Goal: Task Accomplishment & Management: Complete application form

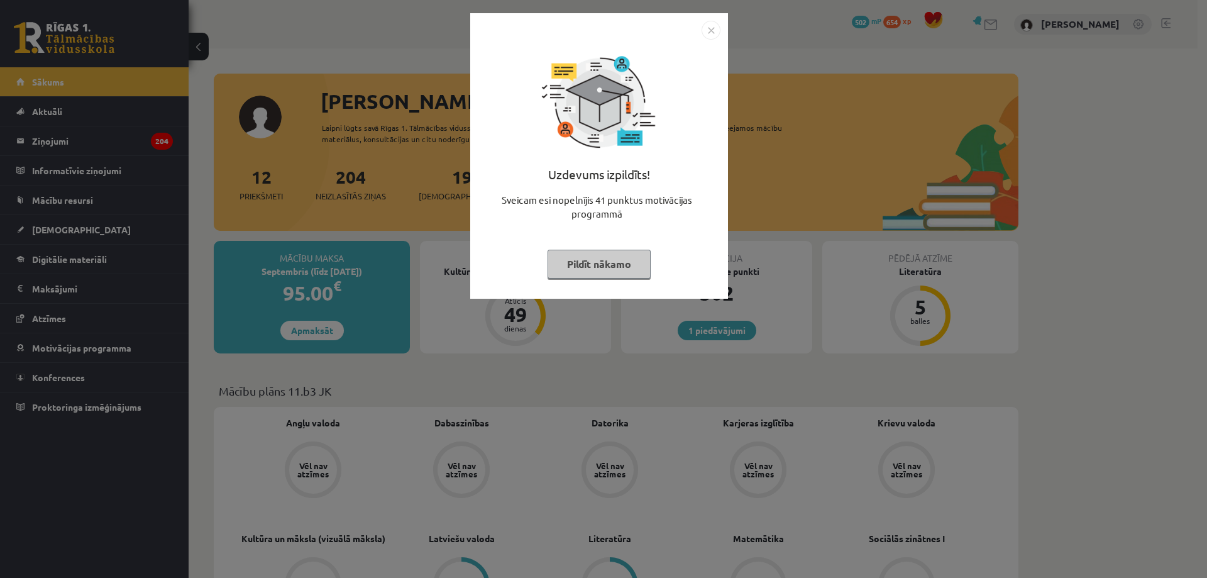
drag, startPoint x: 710, startPoint y: 29, endPoint x: 695, endPoint y: 43, distance: 20.9
click at [710, 28] on img "Close" at bounding box center [711, 30] width 19 height 19
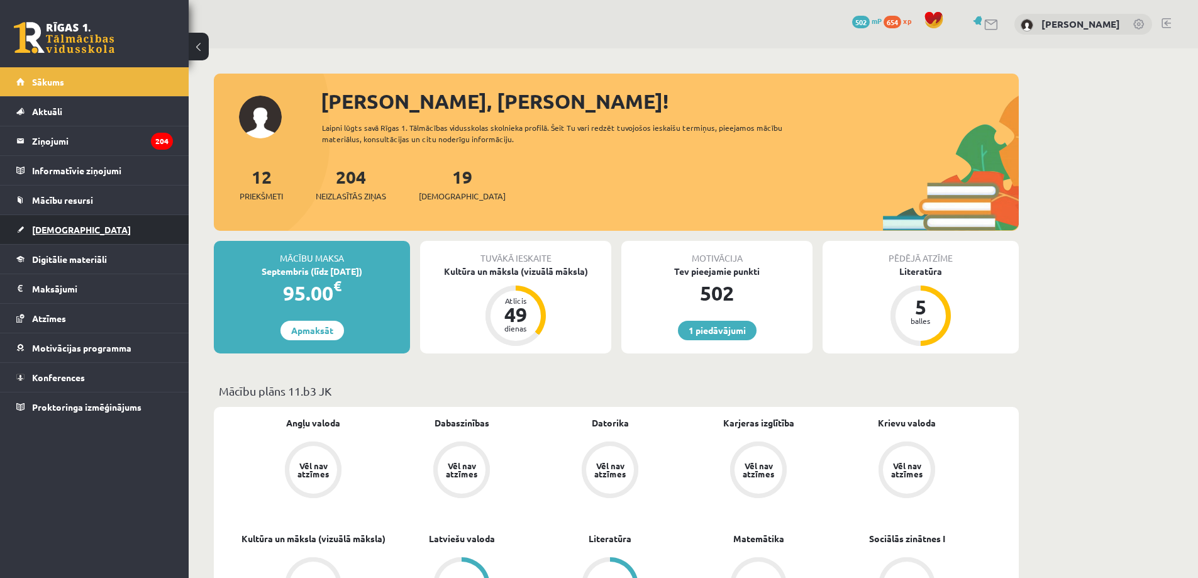
click at [61, 227] on span "[DEMOGRAPHIC_DATA]" at bounding box center [81, 229] width 99 height 11
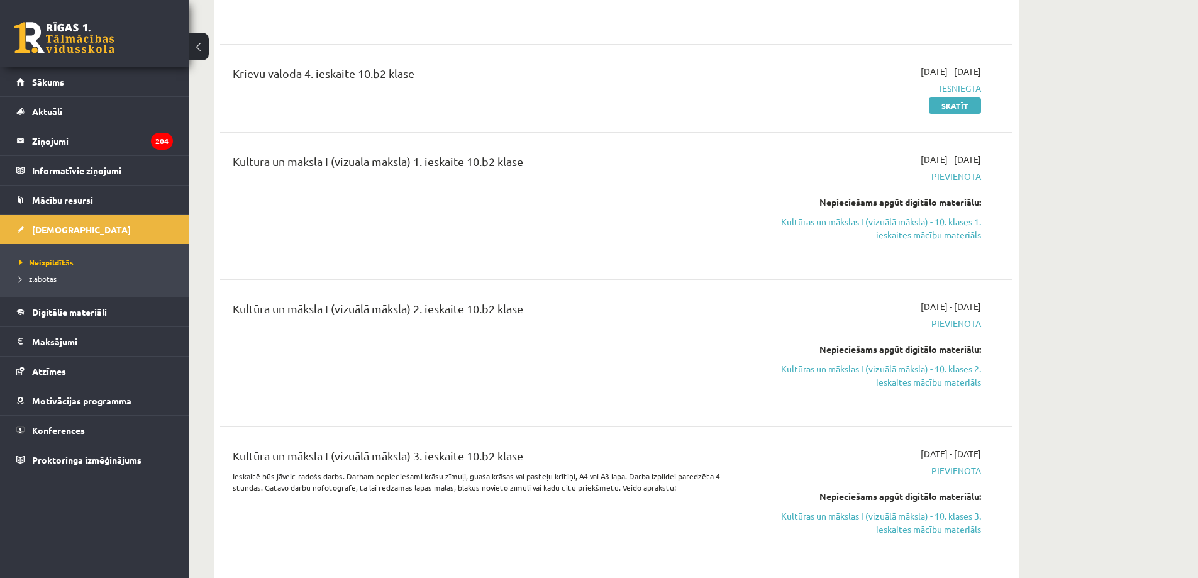
scroll to position [2935, 0]
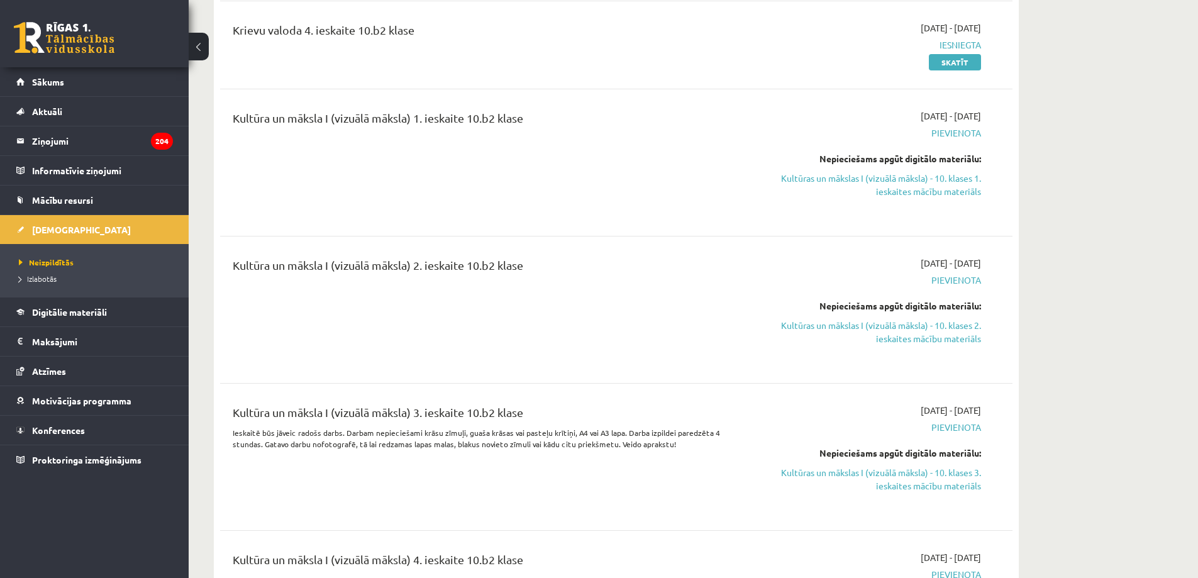
drag, startPoint x: 917, startPoint y: 322, endPoint x: 648, endPoint y: 48, distance: 384.2
click at [917, 322] on link "Kultūras un mākslas I (vizuālā māksla) - 10. klases 2. ieskaites mācību materiā…" at bounding box center [862, 332] width 237 height 26
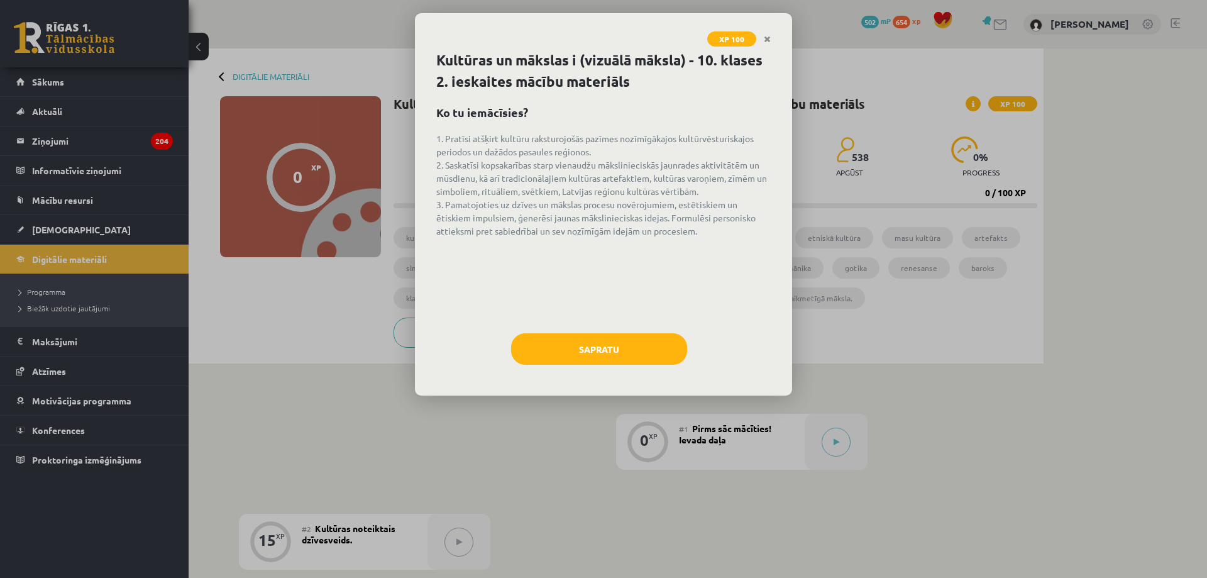
click at [591, 371] on div "Sapratu" at bounding box center [603, 353] width 335 height 41
click at [588, 350] on button "Sapratu" at bounding box center [599, 348] width 176 height 31
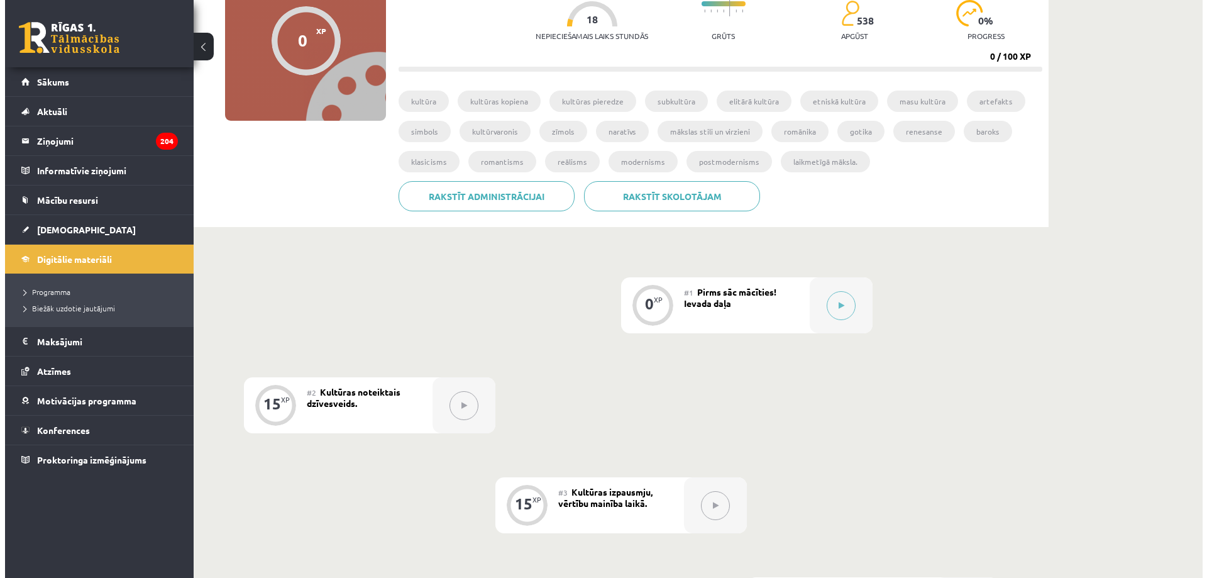
scroll to position [125, 0]
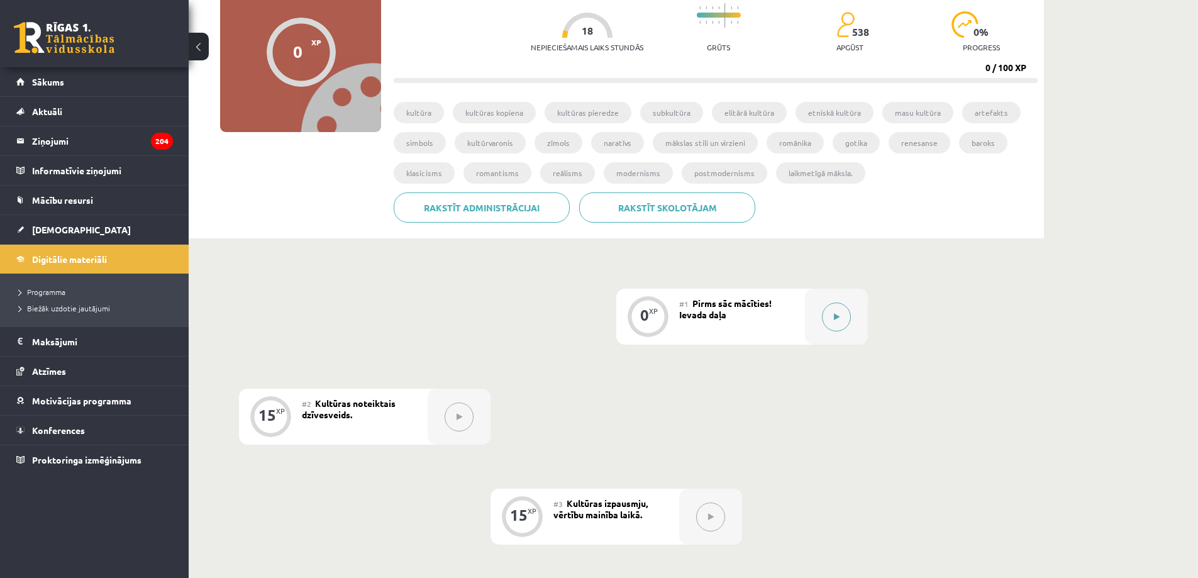
click at [843, 319] on button at bounding box center [836, 316] width 29 height 29
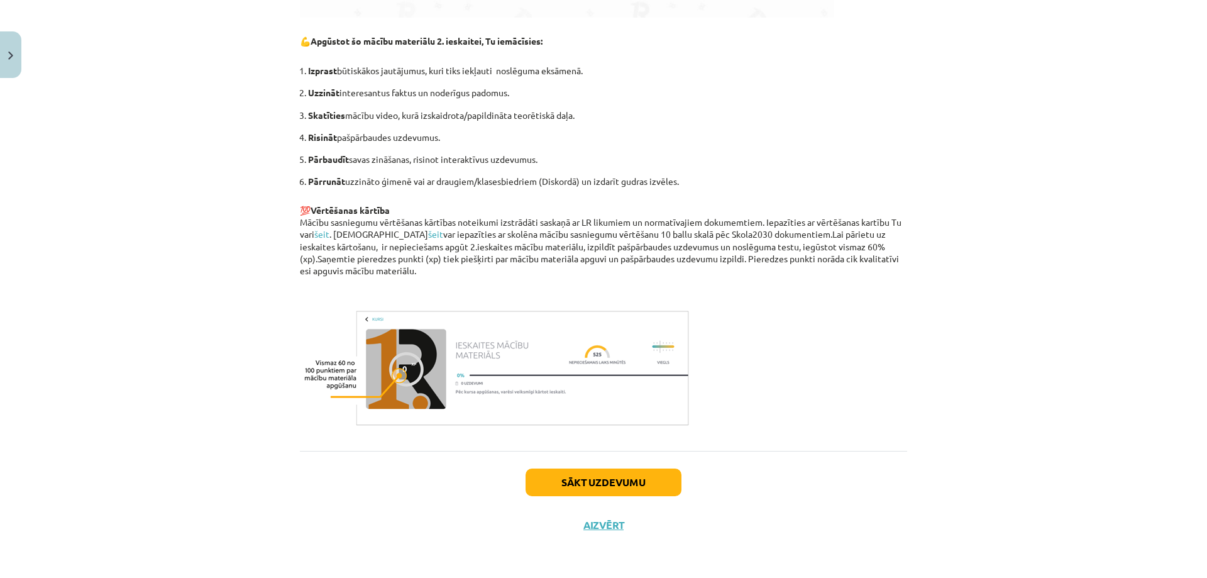
scroll to position [748, 0]
click at [621, 481] on button "Sākt uzdevumu" at bounding box center [604, 482] width 156 height 28
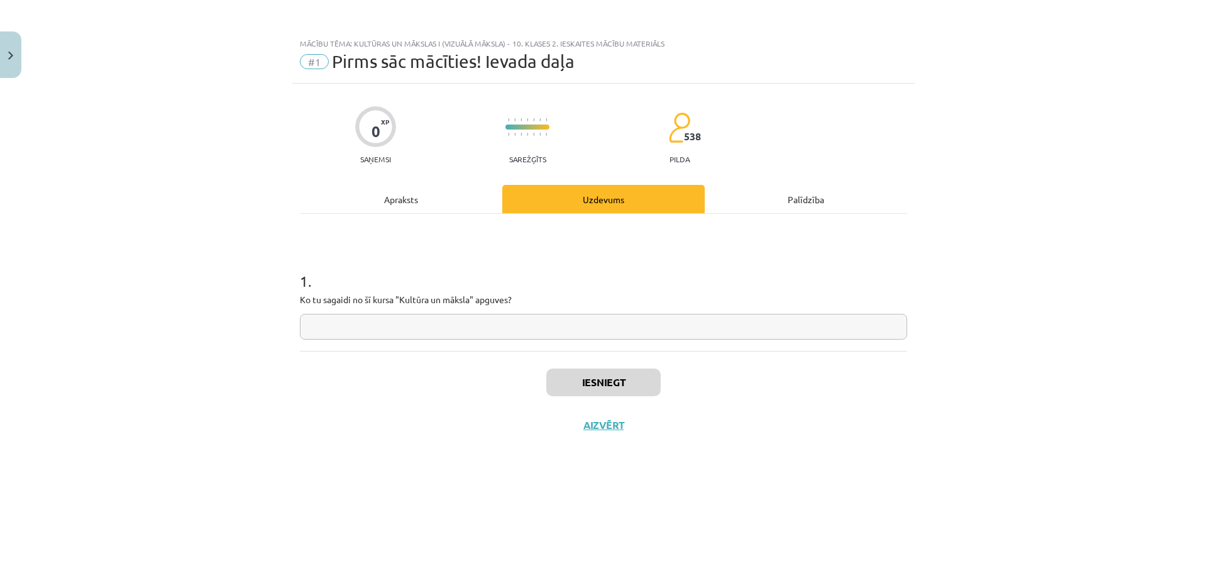
scroll to position [0, 0]
click at [465, 324] on input "text" at bounding box center [603, 327] width 607 height 26
click at [331, 323] on input "**********" at bounding box center [603, 327] width 607 height 26
drag, startPoint x: 341, startPoint y: 326, endPoint x: 305, endPoint y: 332, distance: 37.0
click at [305, 332] on input "**********" at bounding box center [603, 327] width 607 height 26
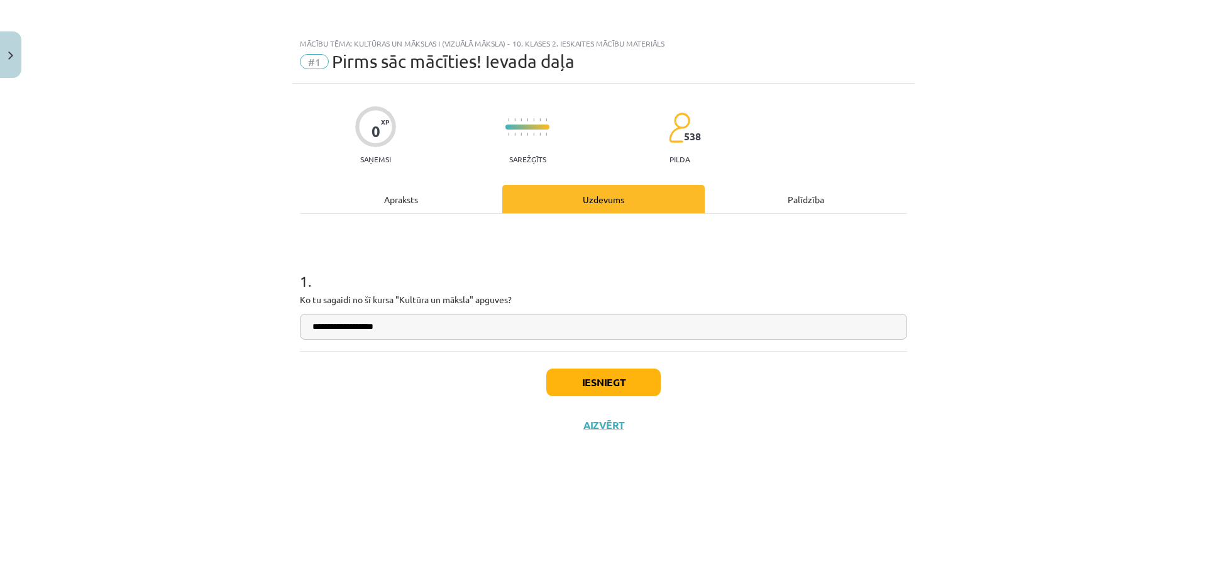
type input "**********"
click at [378, 357] on div "Iesniegt Aizvērt" at bounding box center [603, 395] width 607 height 88
click at [584, 385] on button "Iesniegt" at bounding box center [603, 383] width 114 height 28
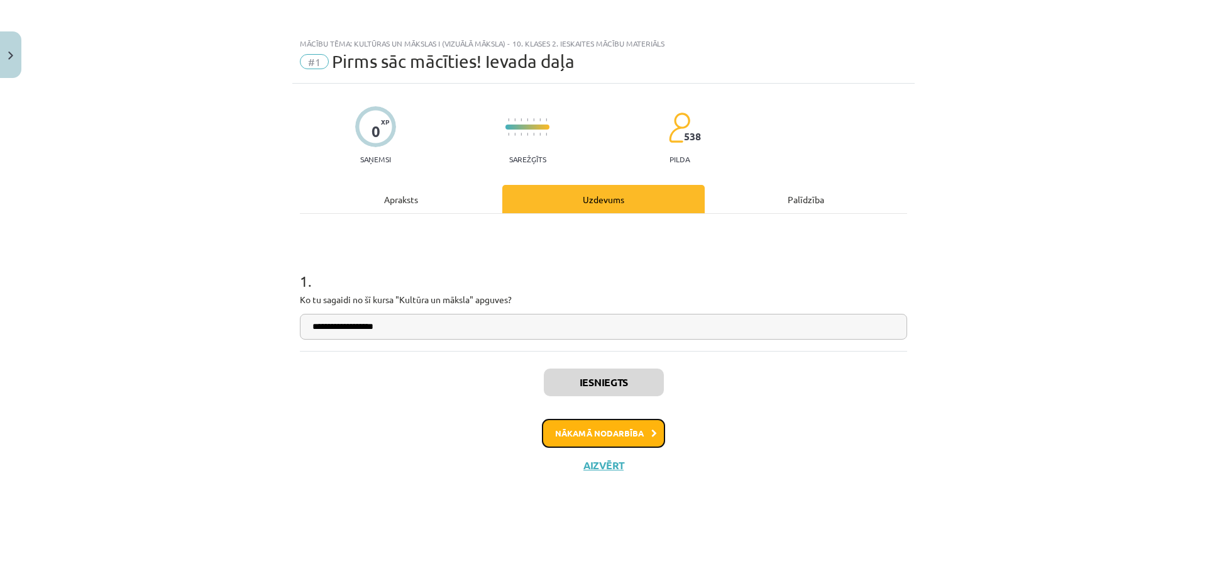
click at [623, 437] on button "Nākamā nodarbība" at bounding box center [603, 433] width 123 height 29
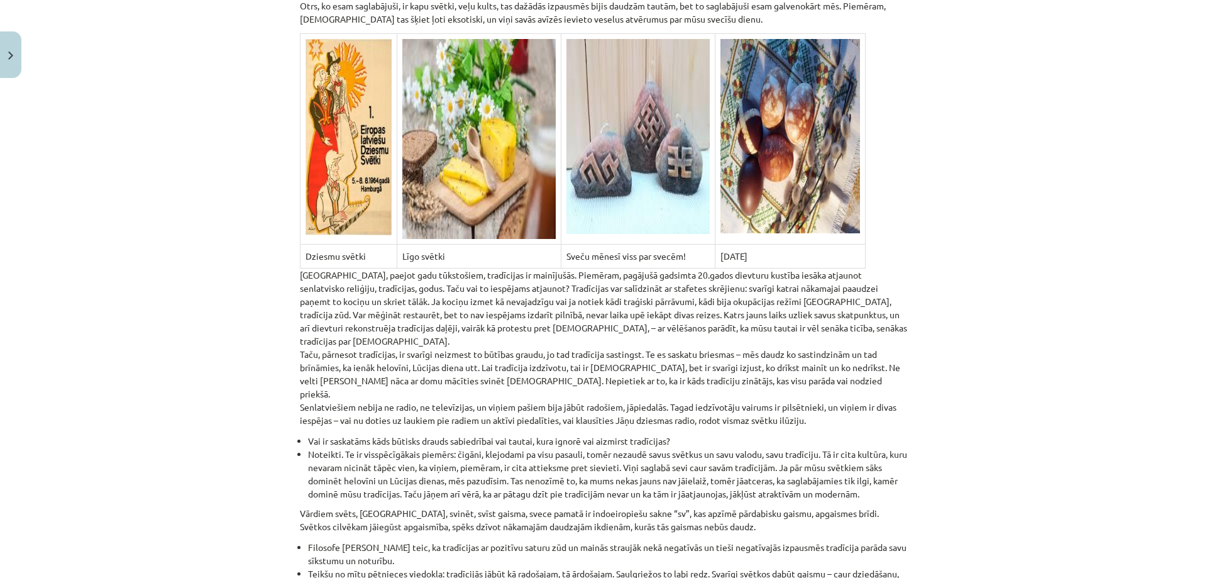
scroll to position [440, 0]
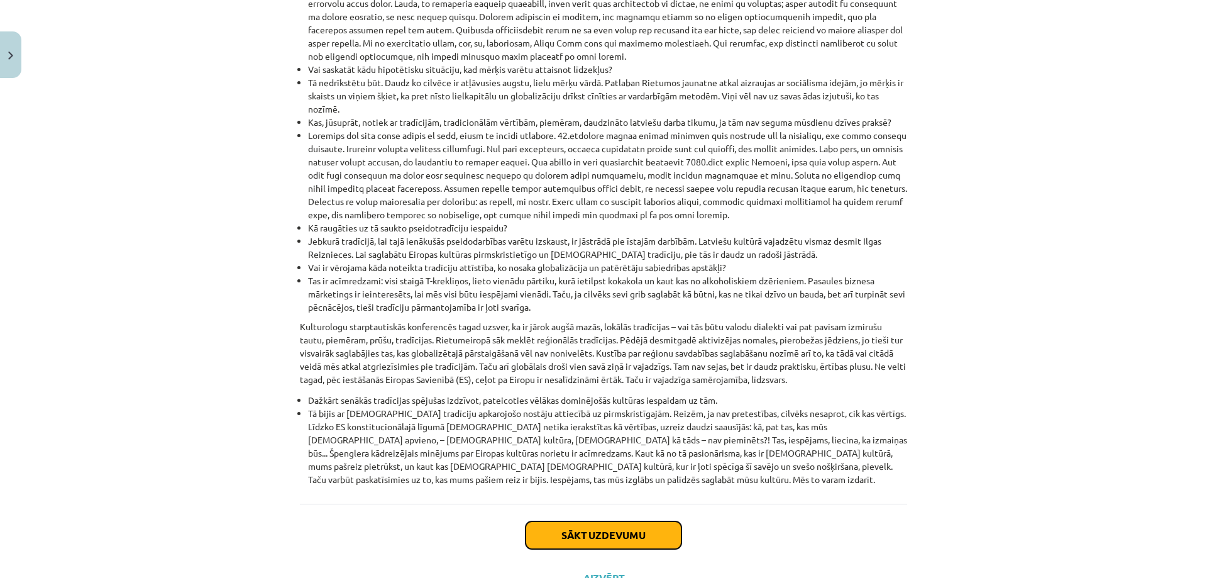
click at [587, 521] on button "Sākt uzdevumu" at bounding box center [604, 535] width 156 height 28
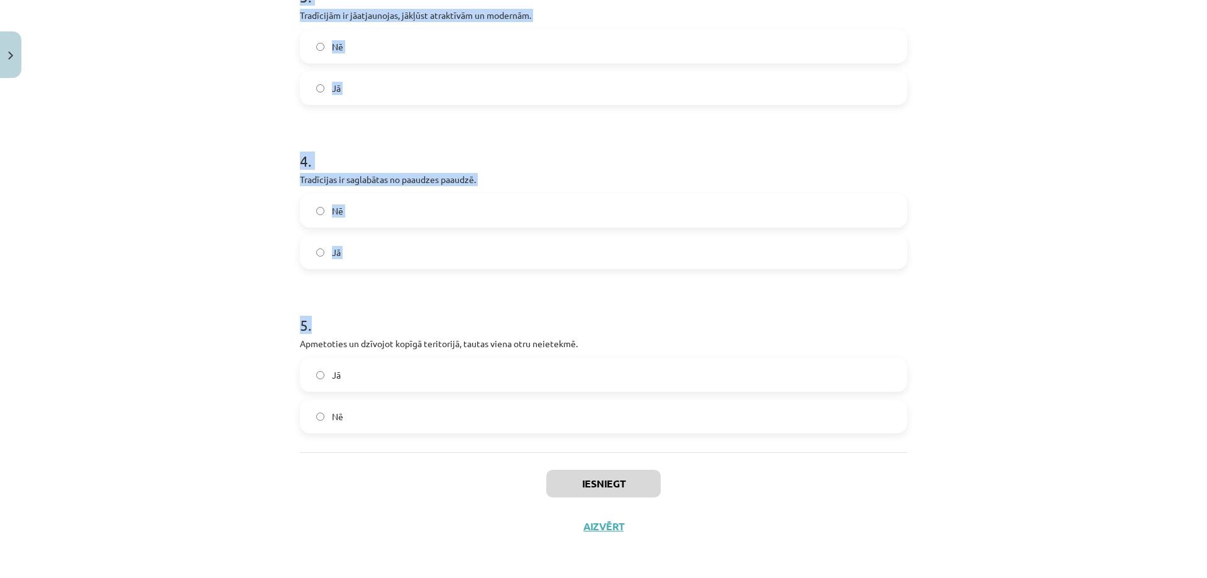
scroll to position [614, 0]
drag, startPoint x: 291, startPoint y: 245, endPoint x: 475, endPoint y: 391, distance: 235.0
click at [501, 402] on div "15 XP Saņemsi Sarežģīts 538 pilda Apraksts Uzdevums Palīdzība 1 . Vasaras saulg…" at bounding box center [603, 8] width 623 height 1077
copy form "1 . Vasaras saulgriežus nav svinējušas citas Eiropas tautas. Nē Jā 2 . Lai trad…"
click at [205, 397] on div "Mācību tēma: Kultūras un mākslas i (vizuālā māksla) - 10. klases 2. ieskaites m…" at bounding box center [603, 289] width 1207 height 578
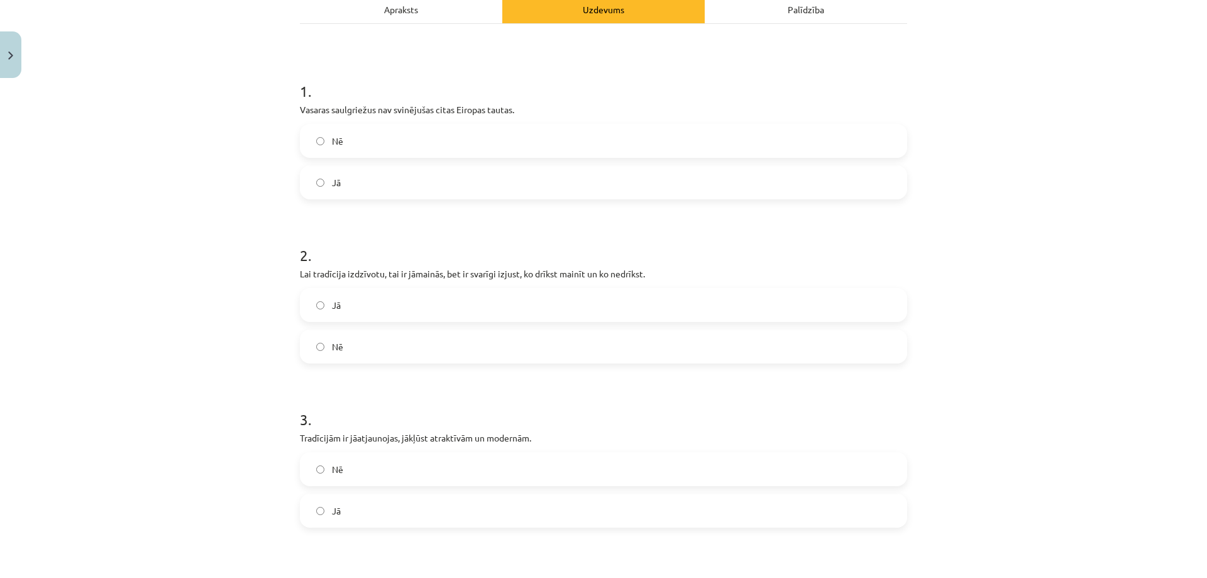
scroll to position [27, 0]
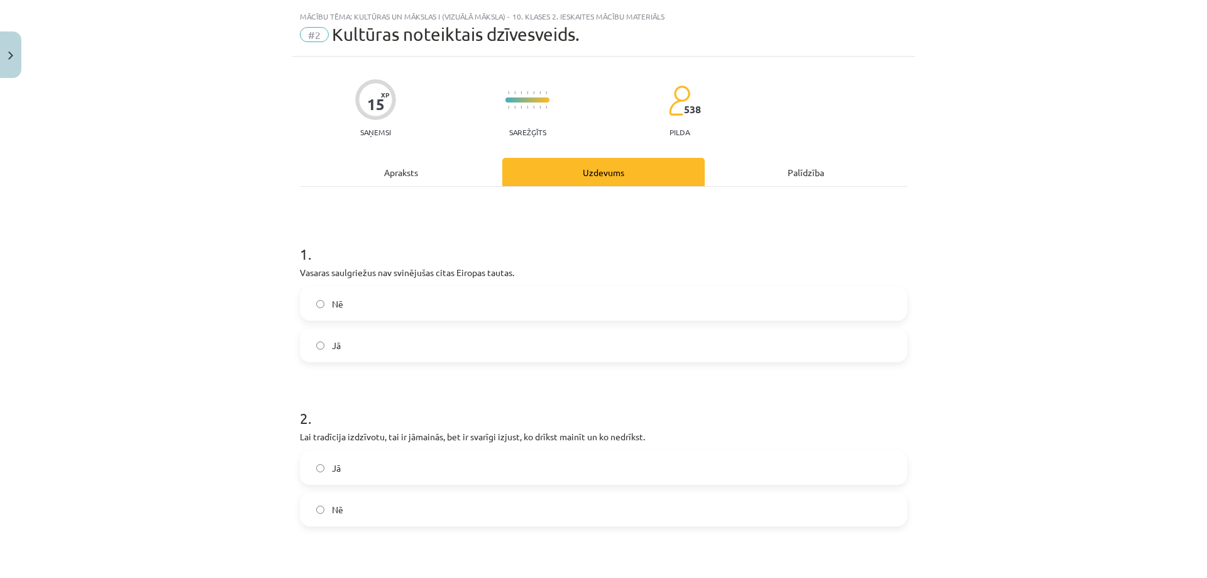
drag, startPoint x: 382, startPoint y: 299, endPoint x: 370, endPoint y: 321, distance: 24.2
click at [380, 301] on label "Nē" at bounding box center [603, 303] width 605 height 31
click at [339, 474] on label "Jā" at bounding box center [603, 467] width 605 height 31
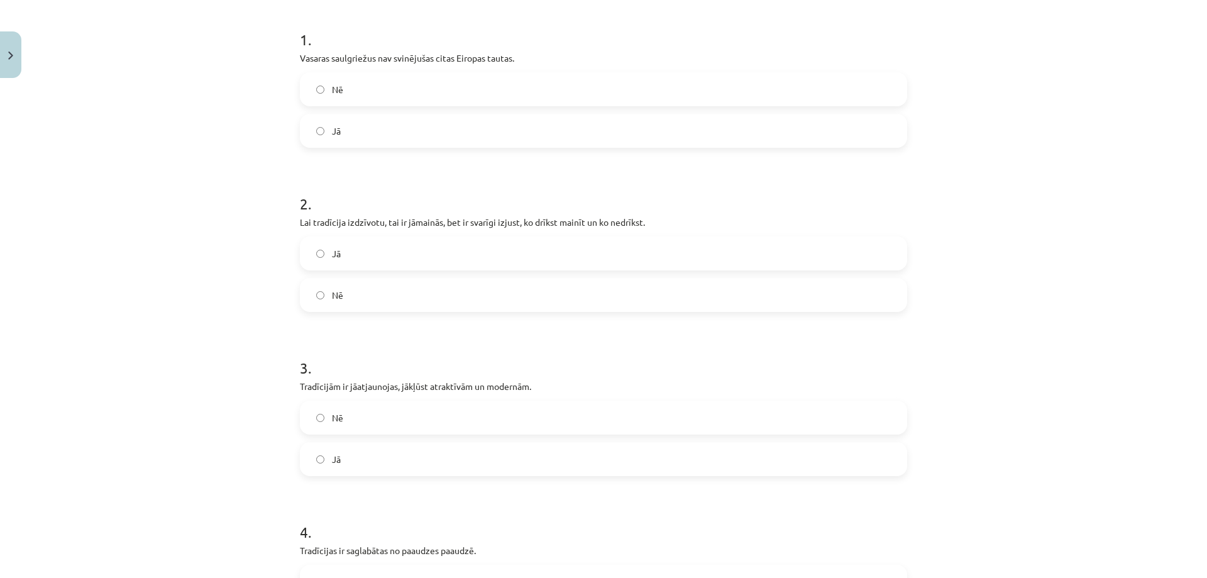
scroll to position [320, 0]
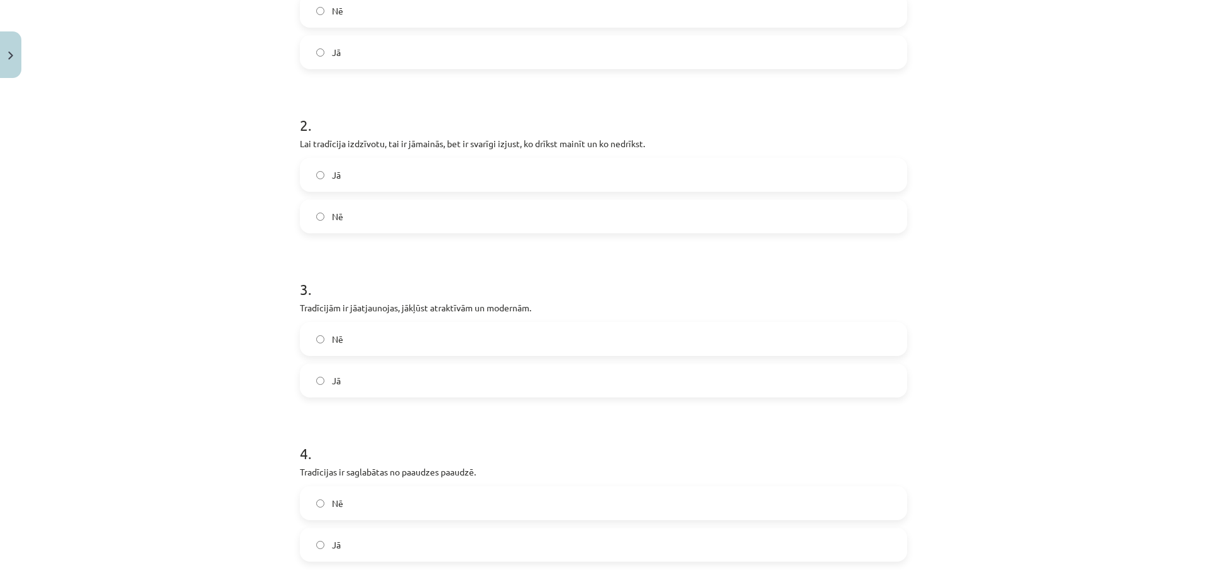
drag, startPoint x: 355, startPoint y: 381, endPoint x: 365, endPoint y: 434, distance: 53.7
click at [353, 385] on label "Jā" at bounding box center [603, 380] width 605 height 31
click at [336, 544] on span "Jā" at bounding box center [336, 544] width 9 height 13
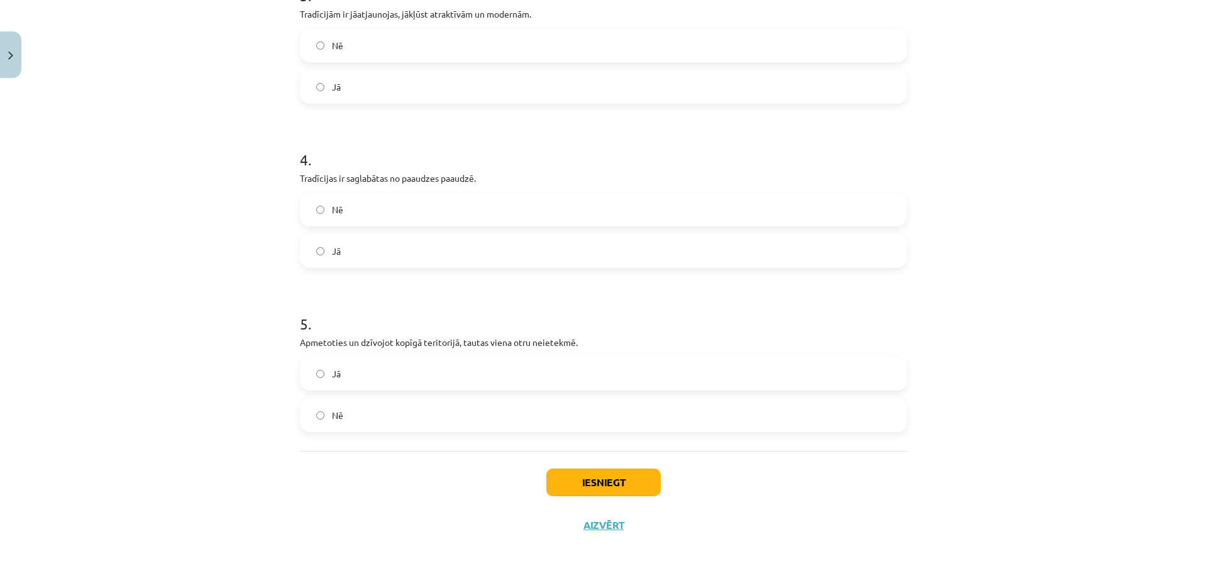
click at [354, 417] on label "Nē" at bounding box center [603, 414] width 605 height 31
click at [589, 480] on button "Iesniegt" at bounding box center [603, 482] width 114 height 28
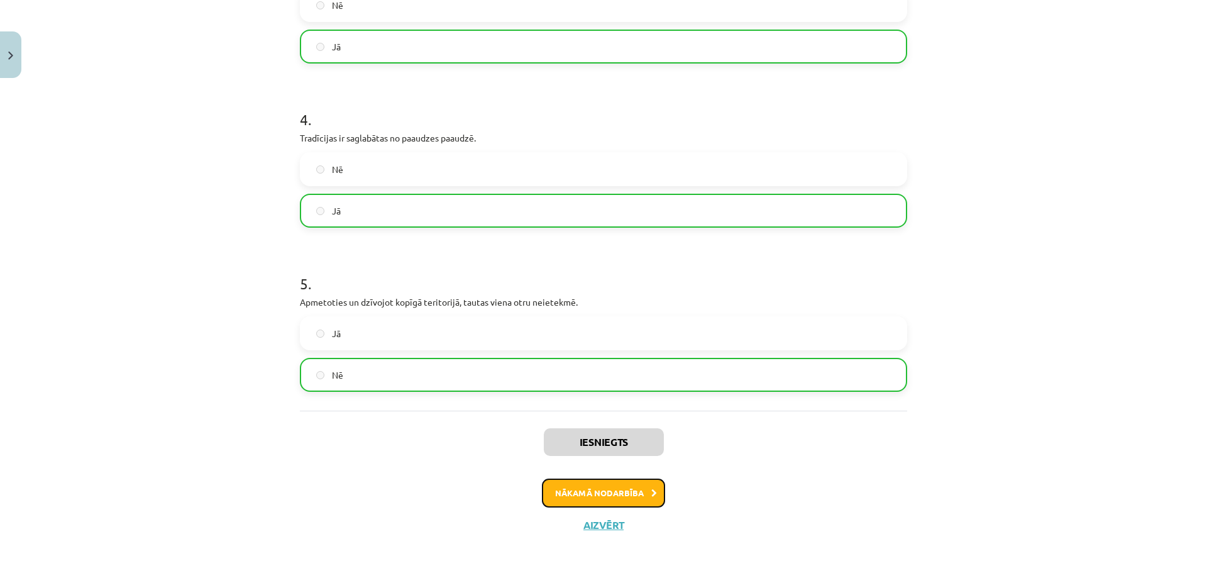
click at [633, 487] on button "Nākamā nodarbība" at bounding box center [603, 493] width 123 height 29
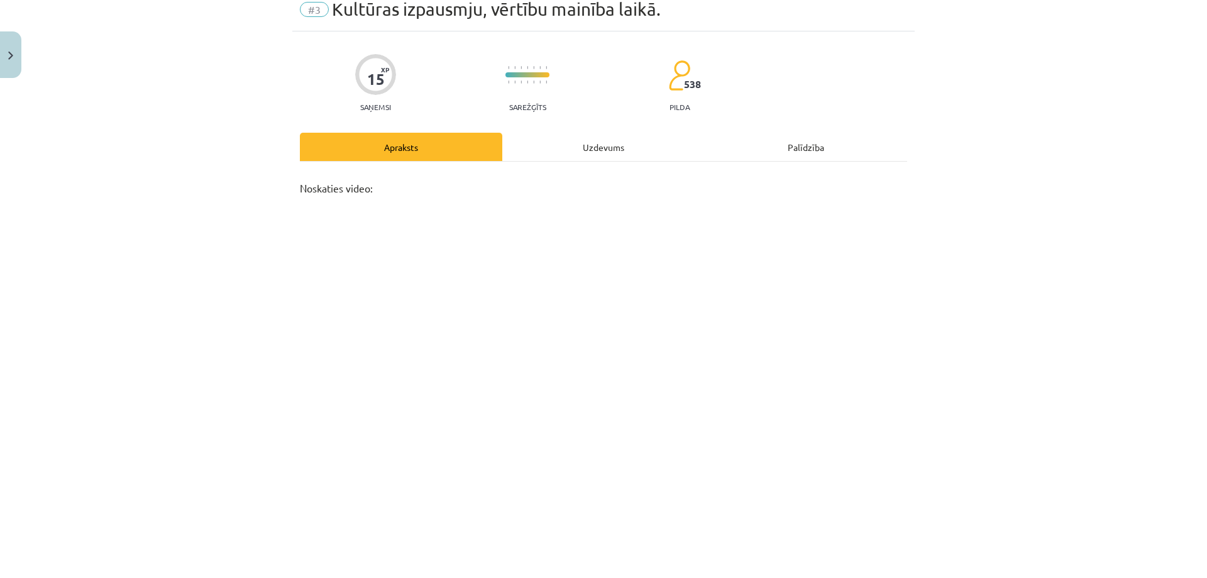
scroll to position [346, 0]
